Goal: Learn about a topic

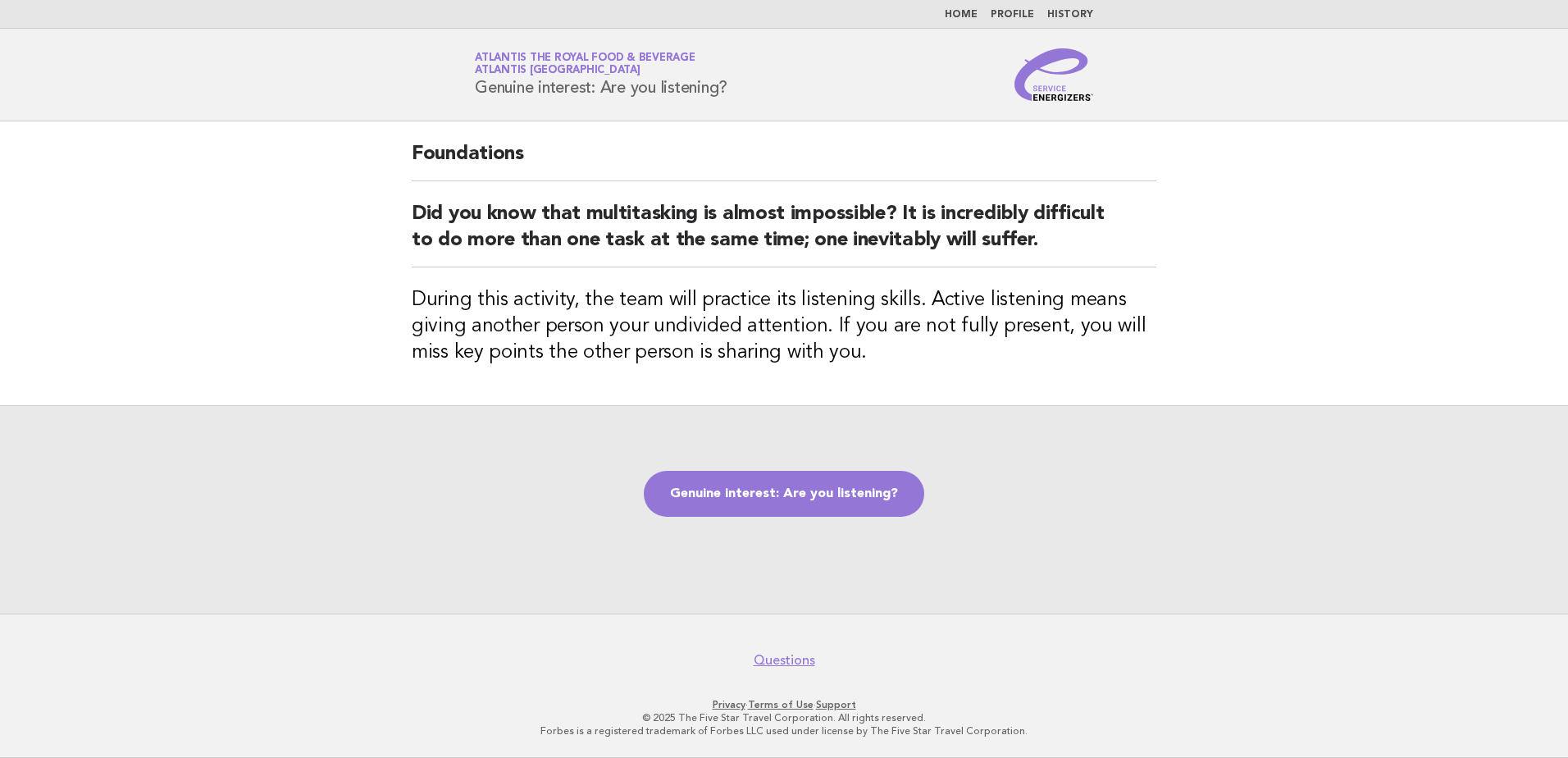
click at [1057, 97] on img at bounding box center [1054, 74] width 79 height 52
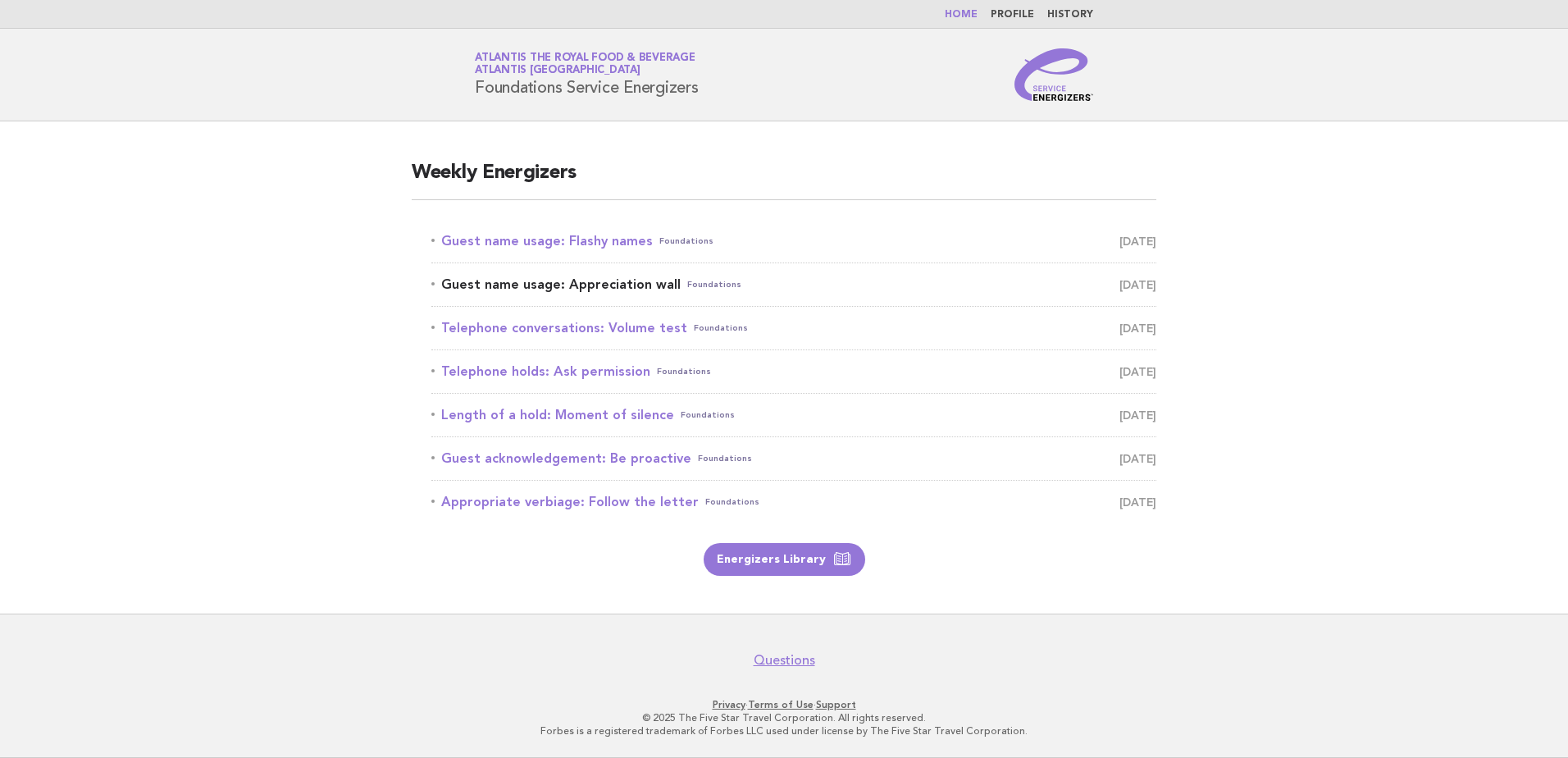
click at [583, 284] on link "Guest name usage: Appreciation wall Foundations August 18" at bounding box center [793, 284] width 725 height 23
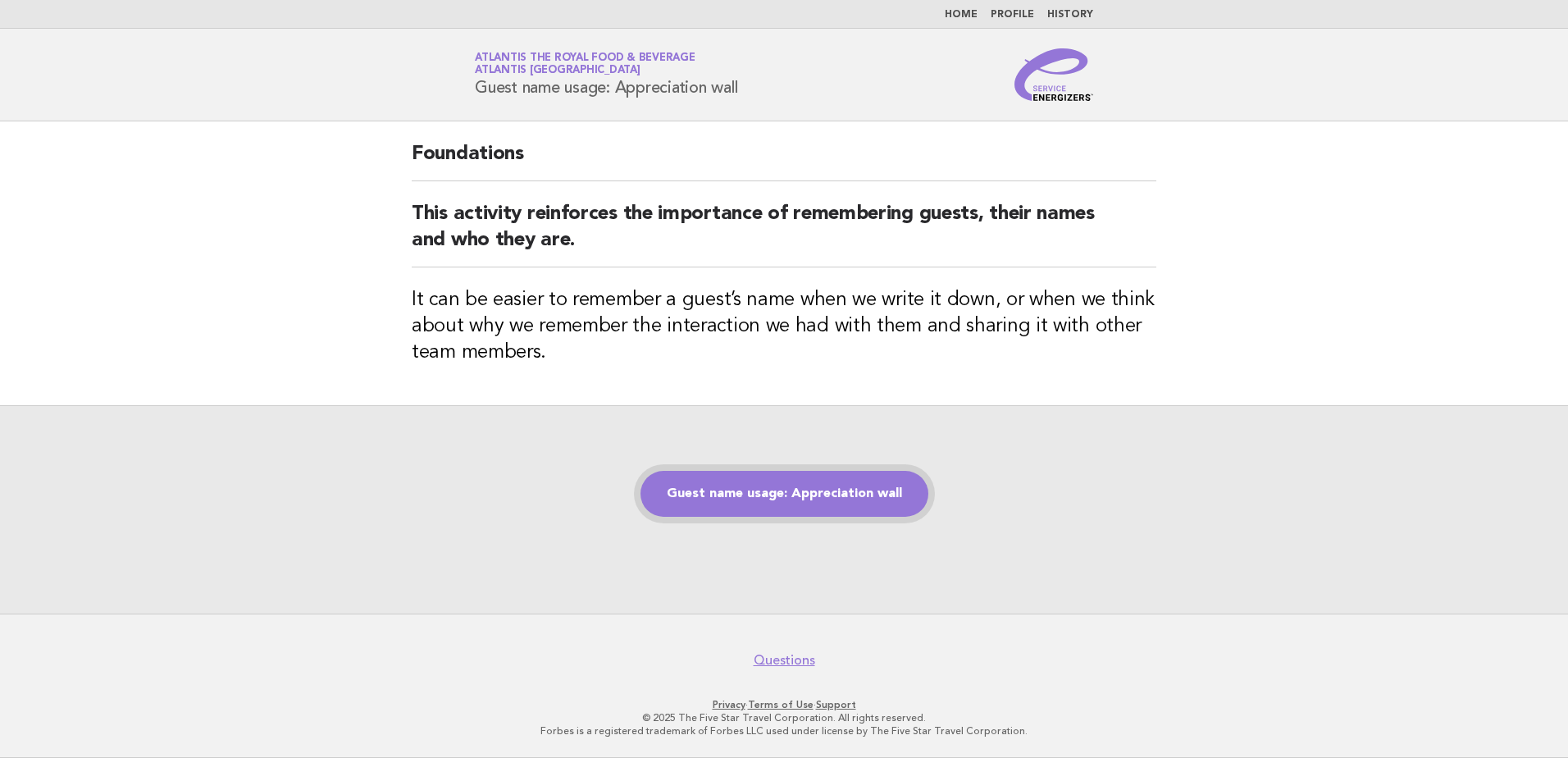
click at [735, 482] on link "Guest name usage: Appreciation wall" at bounding box center [784, 494] width 288 height 45
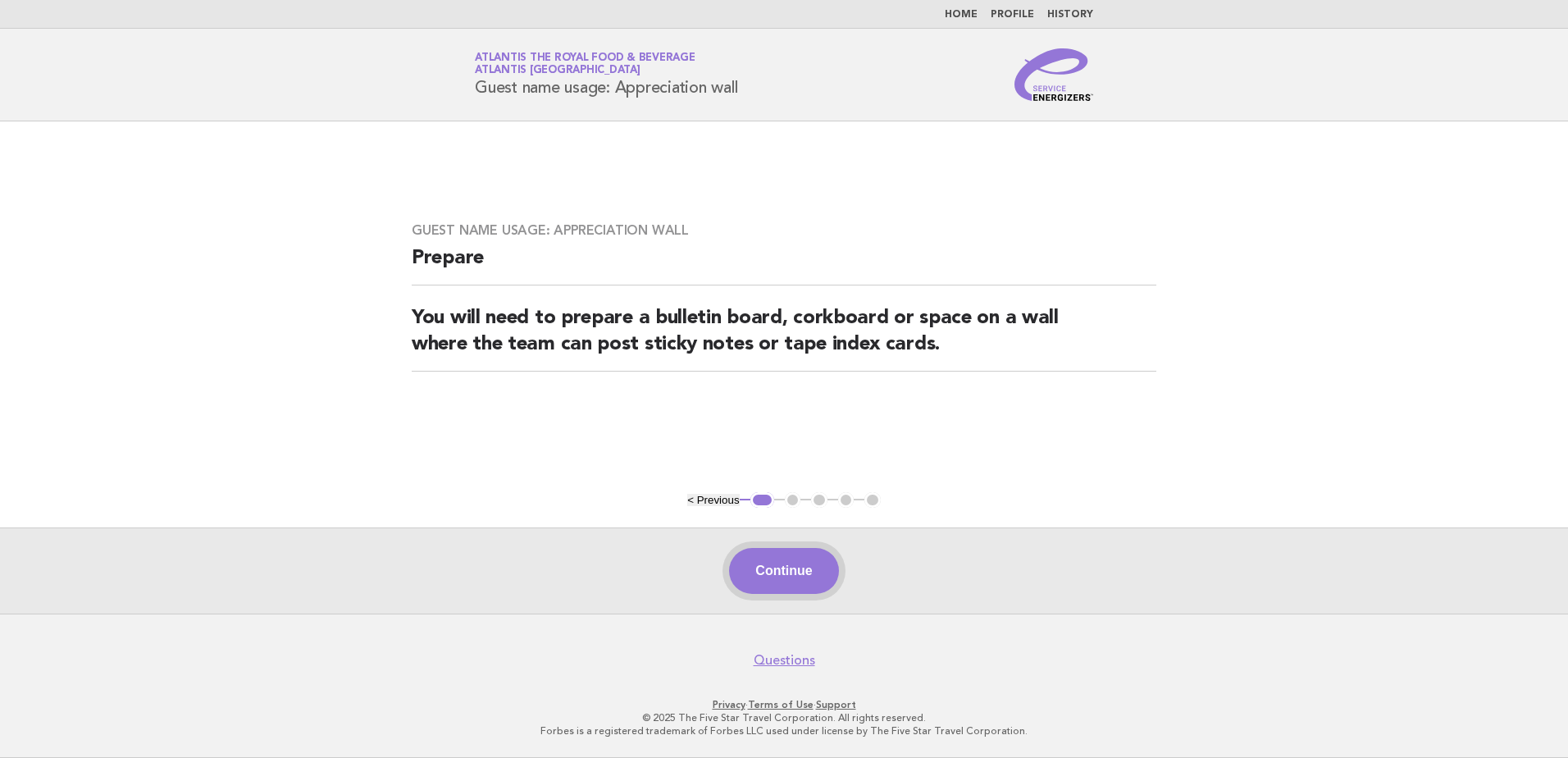
click at [812, 591] on button "Continue" at bounding box center [784, 570] width 109 height 45
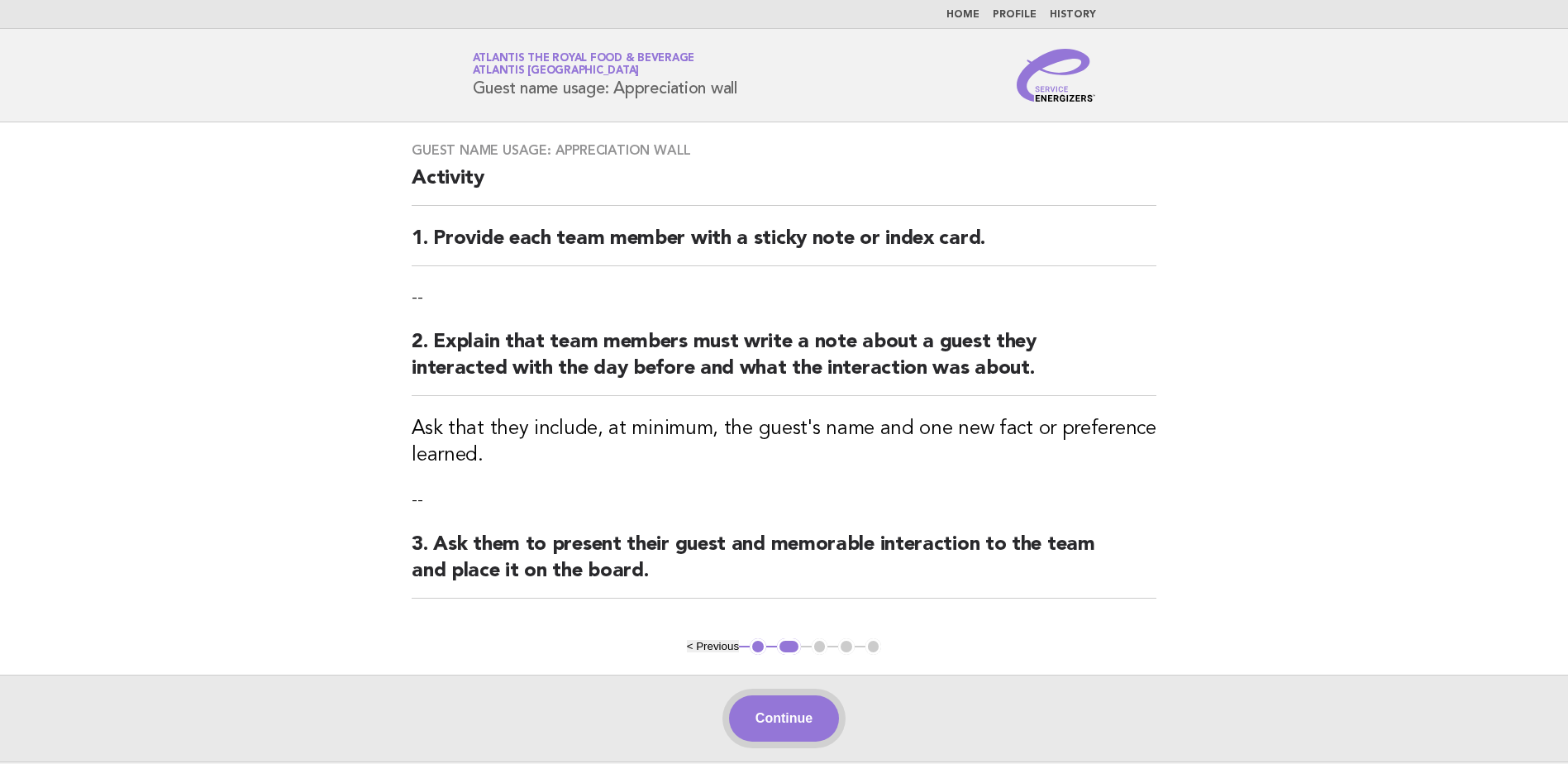
click at [813, 705] on button "Continue" at bounding box center [784, 718] width 110 height 46
